Goal: Transaction & Acquisition: Purchase product/service

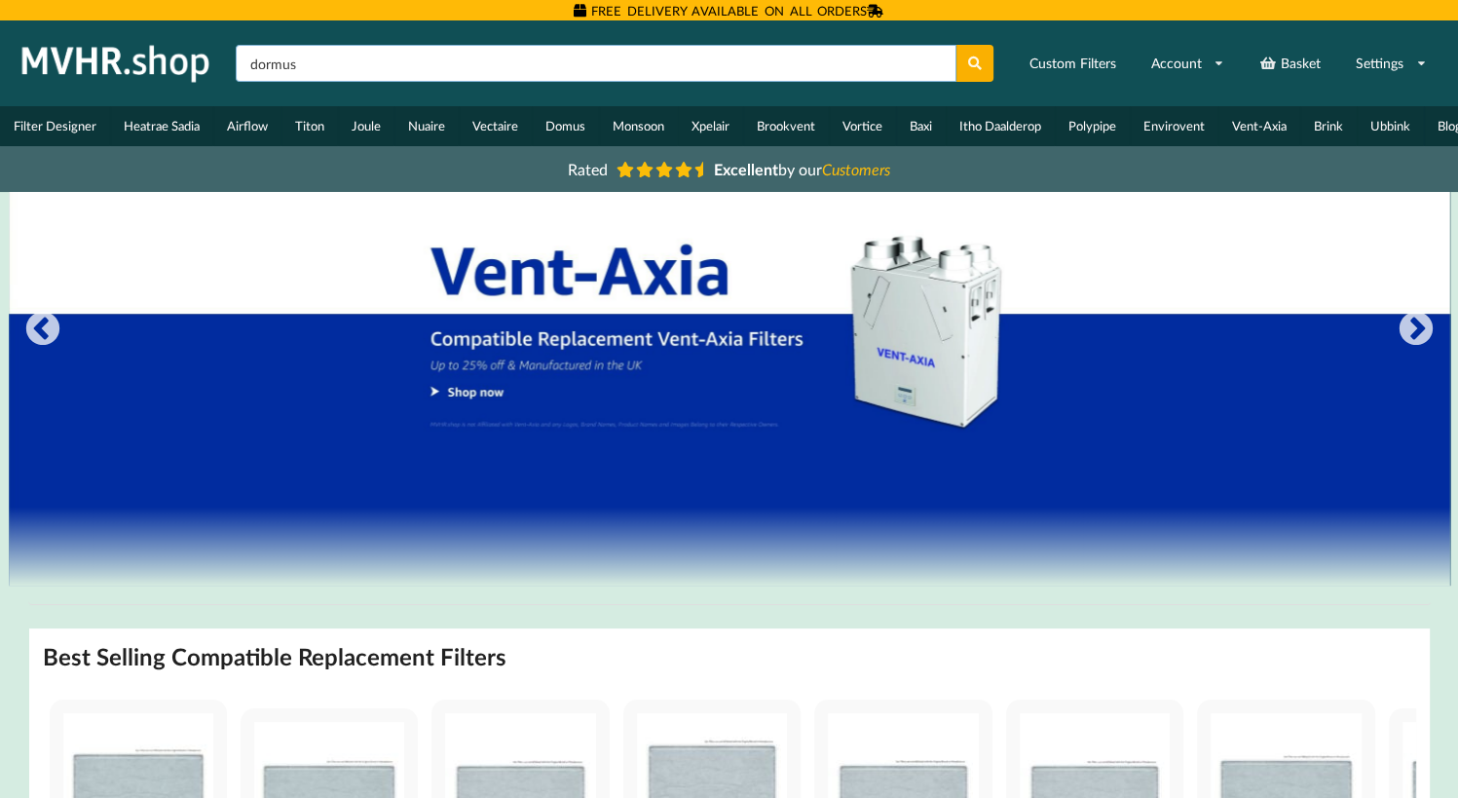
type input "dormus hrxe [PERSON_NAME]"
click at [957, 45] on button at bounding box center [976, 63] width 38 height 37
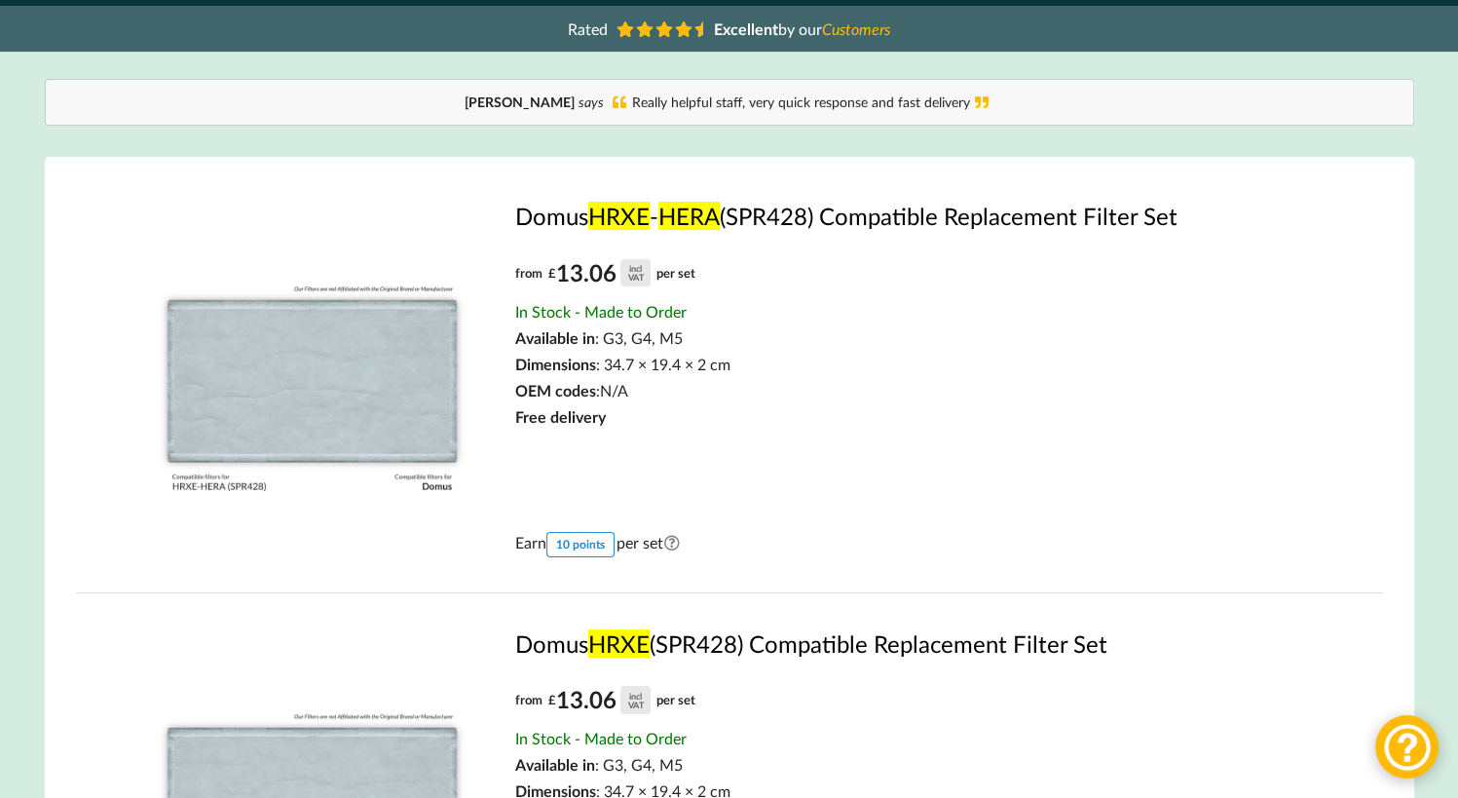
scroll to position [97, 0]
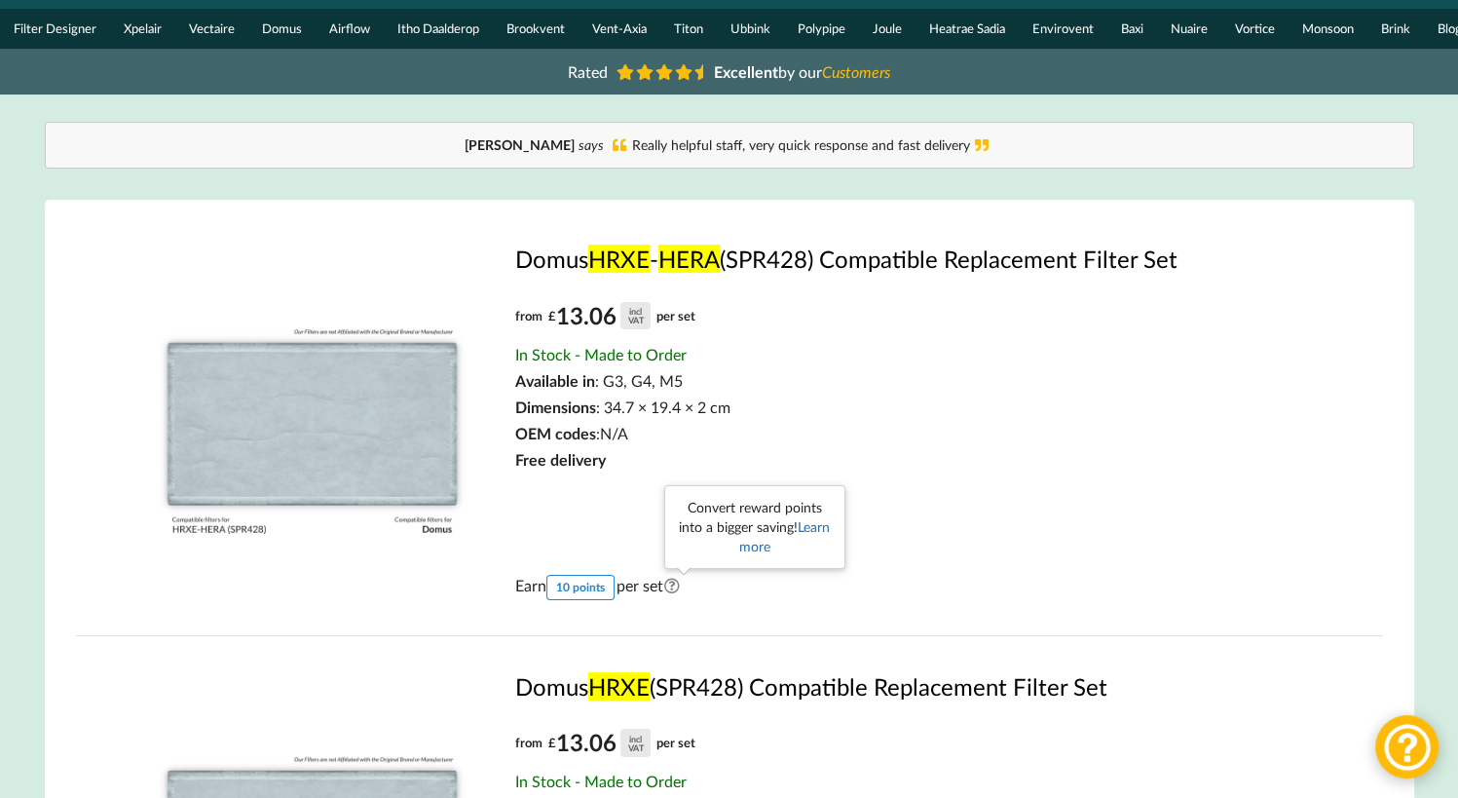
click at [741, 553] on link "Learn more" at bounding box center [785, 536] width 92 height 36
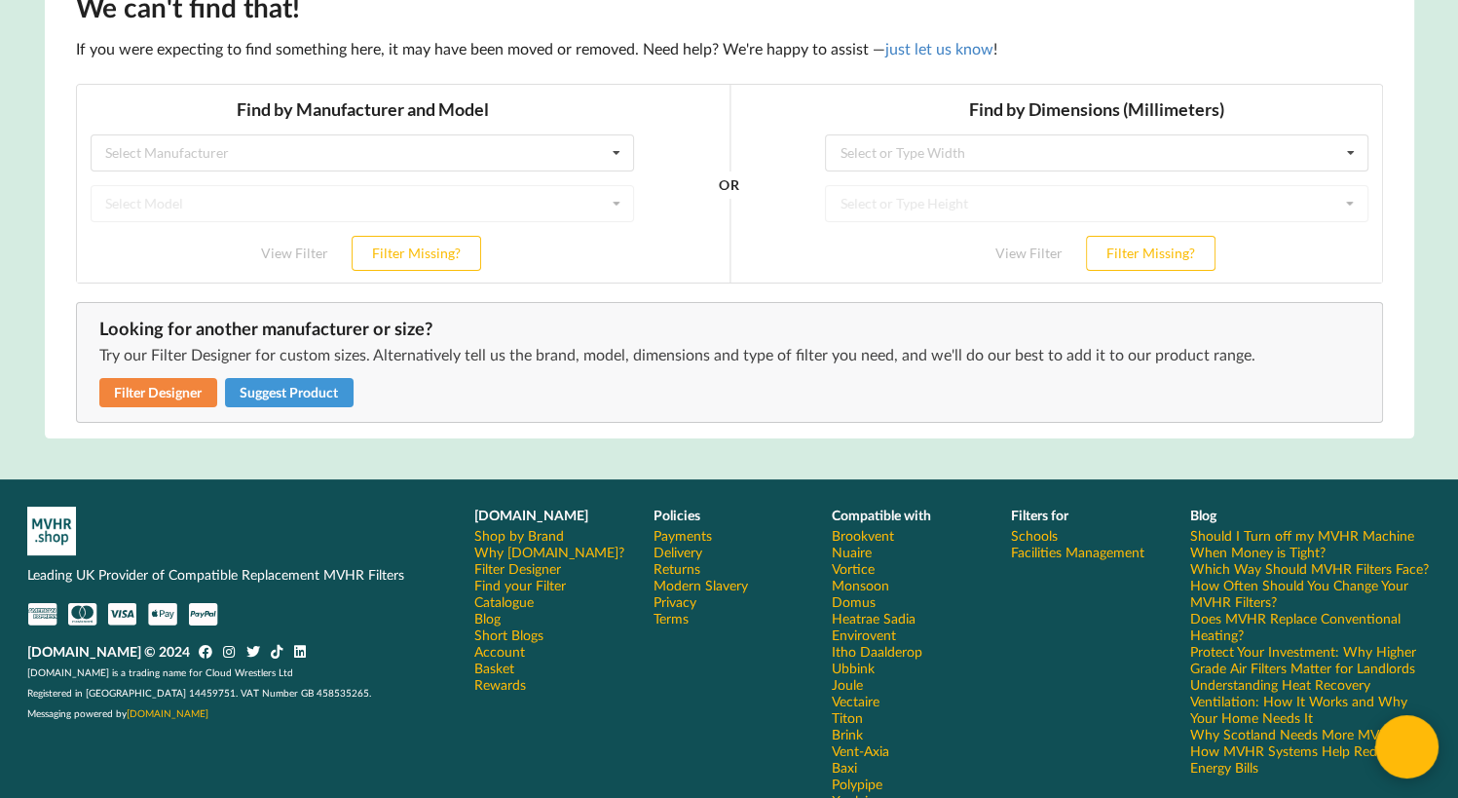
scroll to position [292, 0]
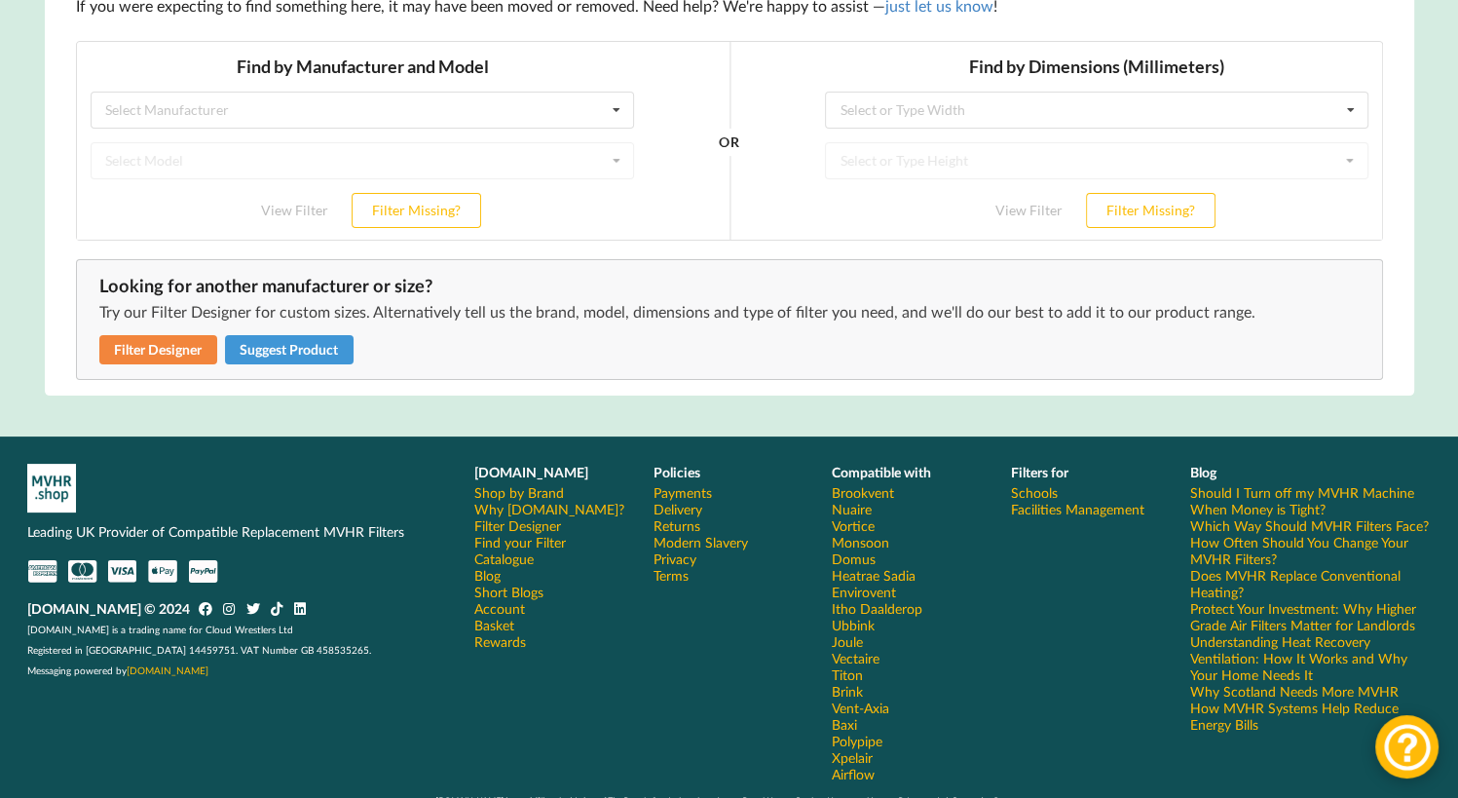
click at [853, 567] on link "Domus" at bounding box center [854, 558] width 44 height 17
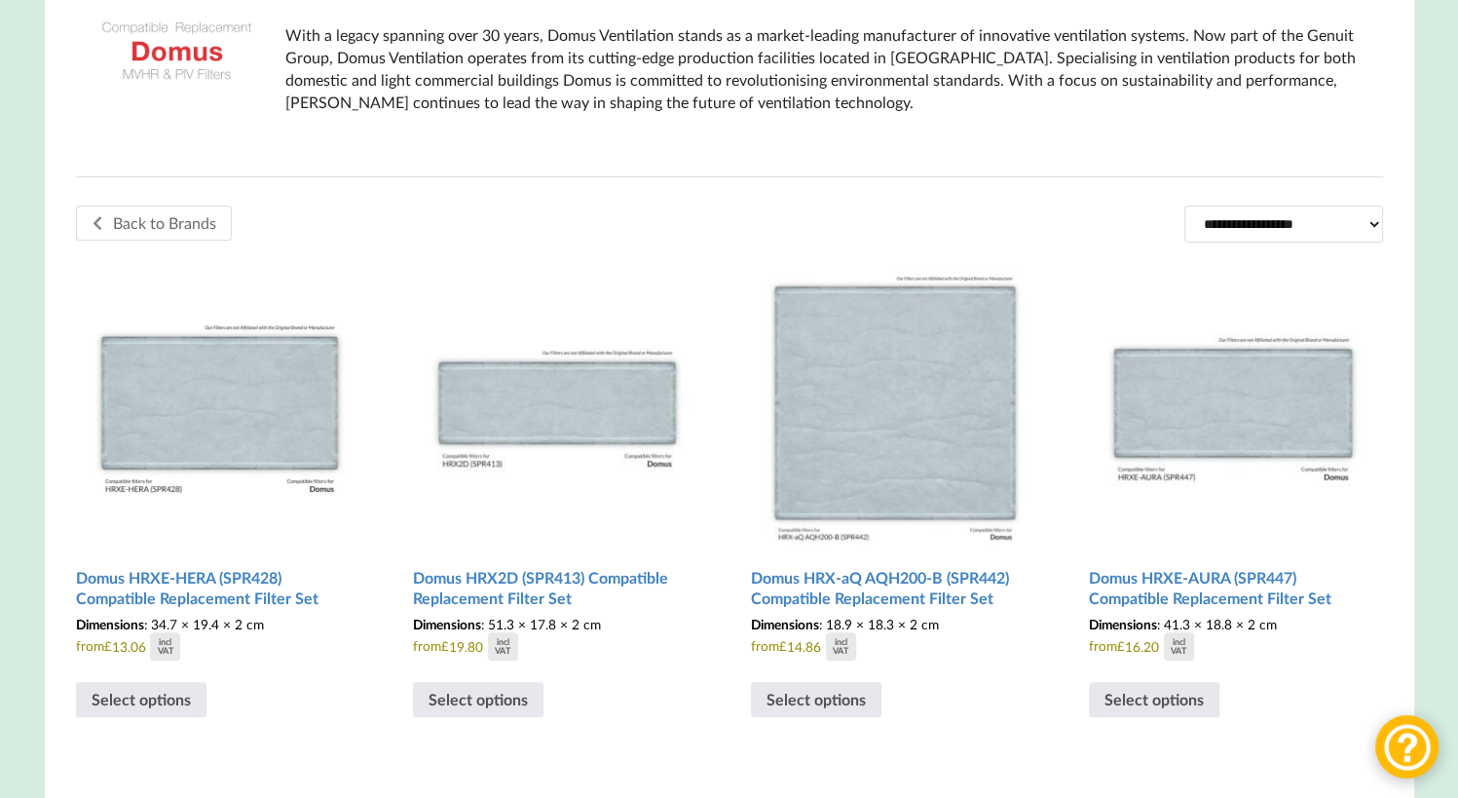
scroll to position [487, 0]
